Goal: Task Accomplishment & Management: Manage account settings

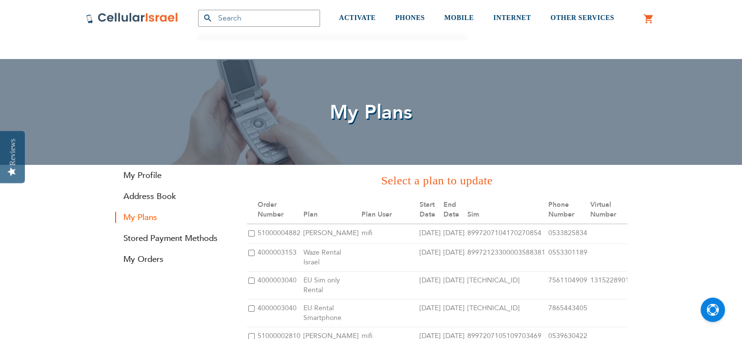
scroll to position [193, 0]
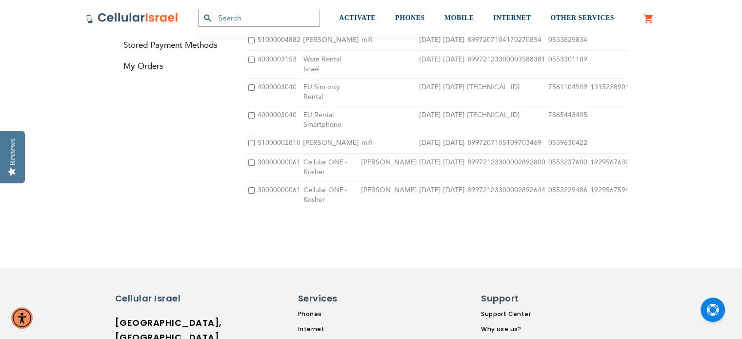
click at [249, 166] on input "checkbox" at bounding box center [251, 163] width 6 height 6
checkbox input "true"
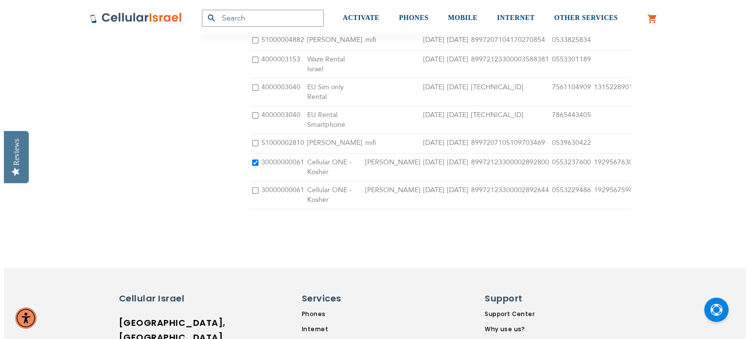
scroll to position [79, 0]
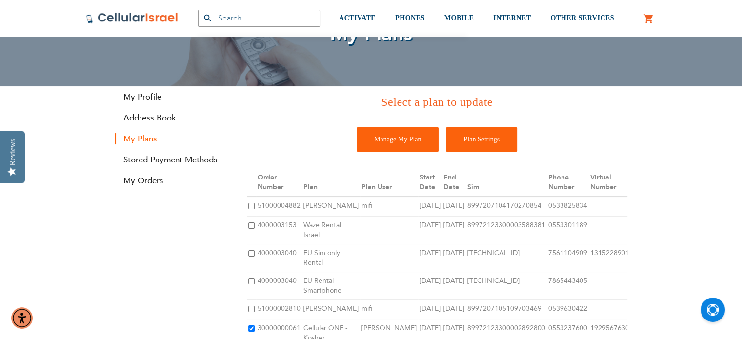
click at [466, 136] on input "Plan Settings" at bounding box center [481, 139] width 71 height 24
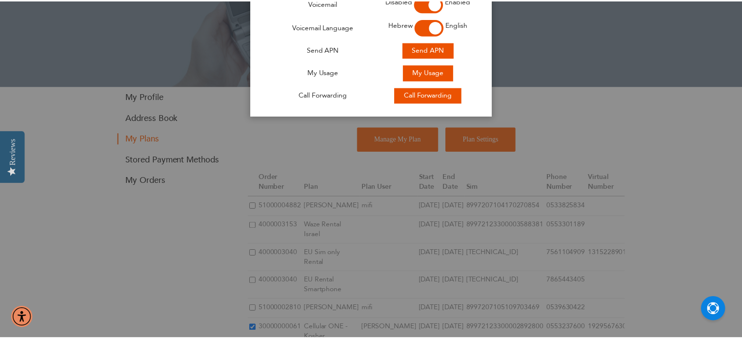
scroll to position [0, 0]
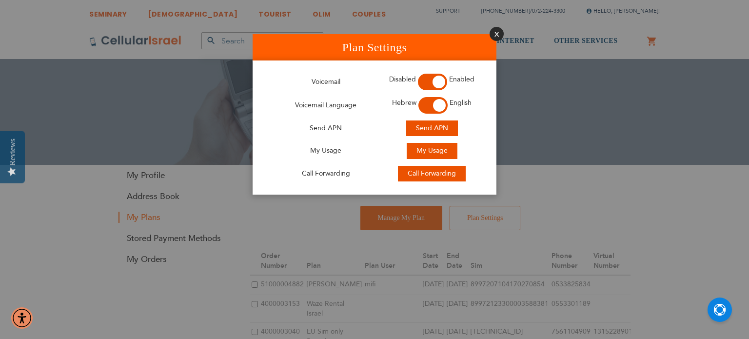
click at [494, 35] on button "Close" at bounding box center [497, 34] width 14 height 14
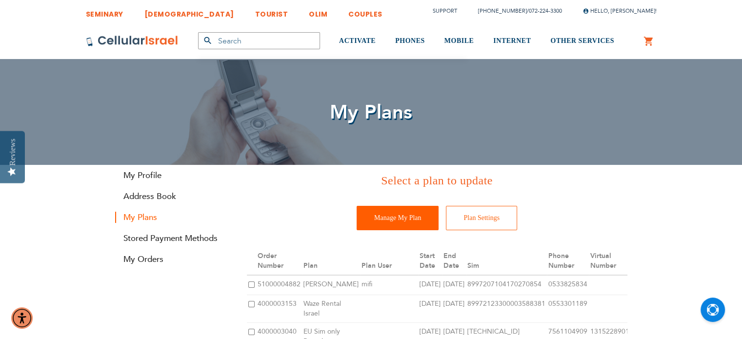
click at [376, 222] on input "Manage My Plan" at bounding box center [398, 218] width 82 height 24
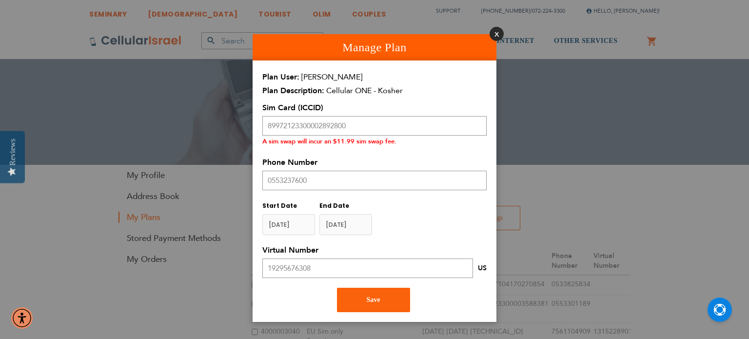
click at [494, 33] on button "Close" at bounding box center [497, 34] width 14 height 14
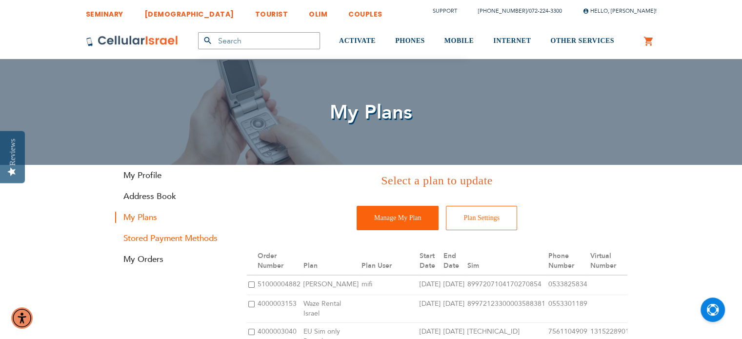
click at [141, 238] on link "Stored Payment Methods" at bounding box center [173, 238] width 117 height 11
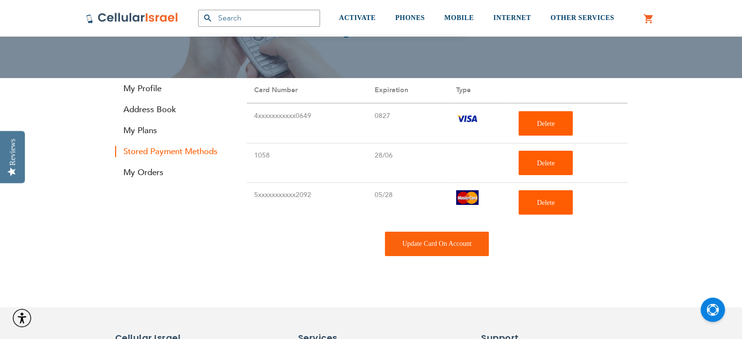
scroll to position [87, 0]
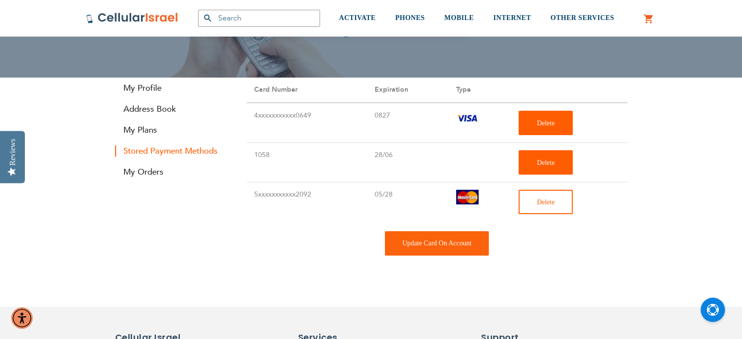
click at [551, 202] on span "Delete" at bounding box center [546, 202] width 18 height 7
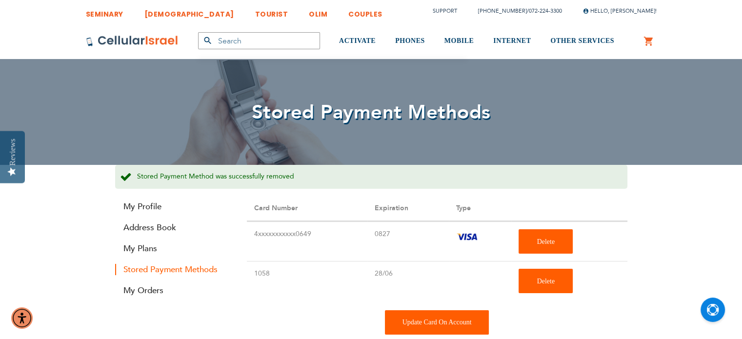
click at [433, 320] on div "Update Card On Account" at bounding box center [437, 322] width 104 height 24
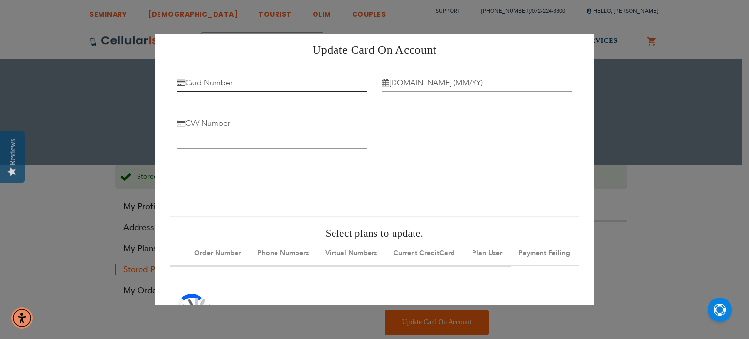
click at [210, 93] on input "Card Number" at bounding box center [272, 99] width 190 height 17
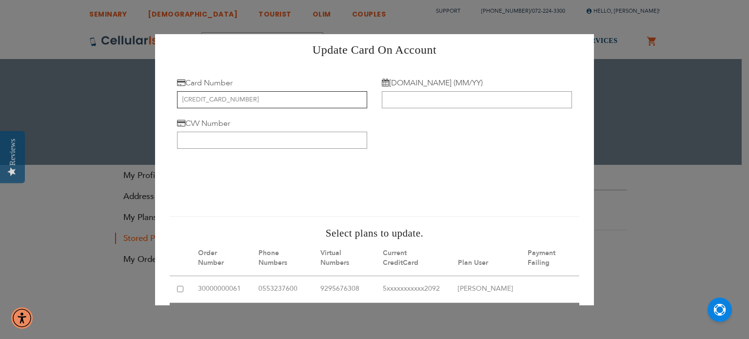
type input "6011 4101 8417 6951"
click at [398, 104] on input "Exp.Date (MM/YY)" at bounding box center [477, 99] width 190 height 17
type input "05/29"
click at [314, 143] on input "CVV Number" at bounding box center [272, 140] width 190 height 17
type input "422"
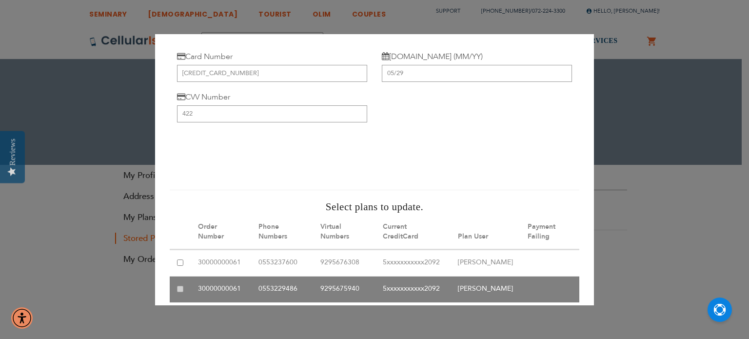
scroll to position [118, 0]
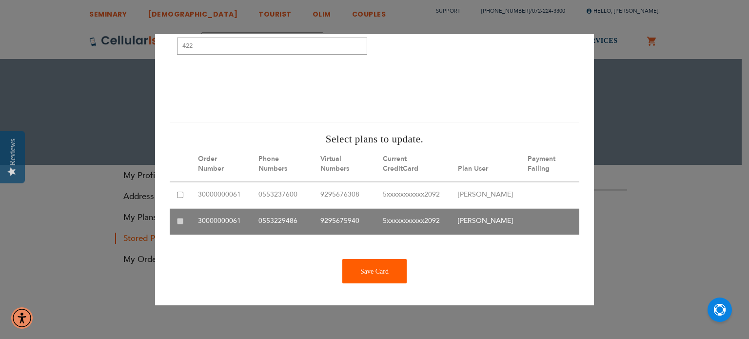
click at [183, 192] on input "checkbox" at bounding box center [180, 195] width 6 height 6
checkbox input "true"
click at [368, 264] on div "Save Card" at bounding box center [375, 271] width 64 height 24
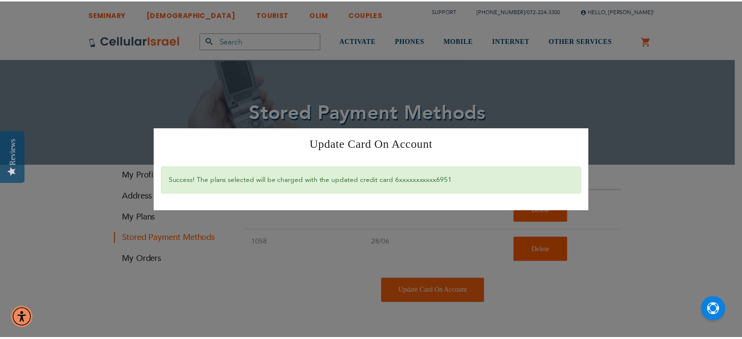
scroll to position [0, 0]
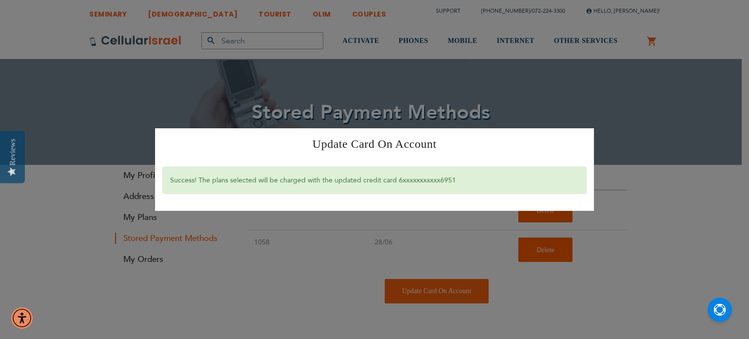
click at [346, 246] on div "Update Card On Account × Success! The plans selected will be charged with the u…" at bounding box center [374, 169] width 749 height 339
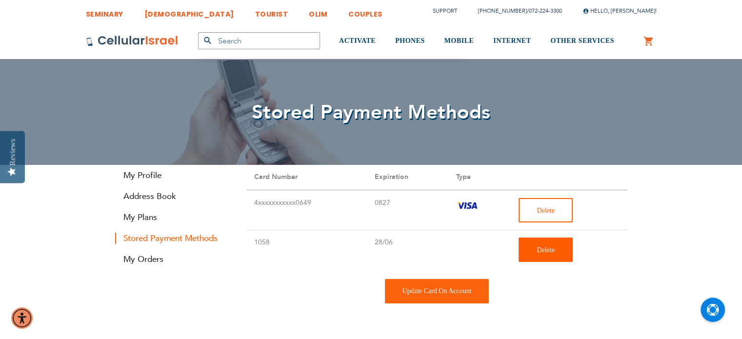
click at [533, 203] on button "Delete" at bounding box center [546, 210] width 54 height 24
